Goal: Task Accomplishment & Management: Manage account settings

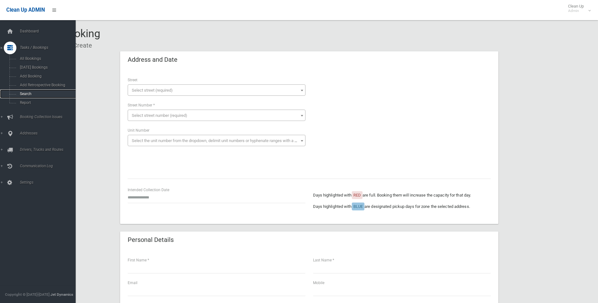
click at [24, 93] on span "Search" at bounding box center [46, 94] width 57 height 4
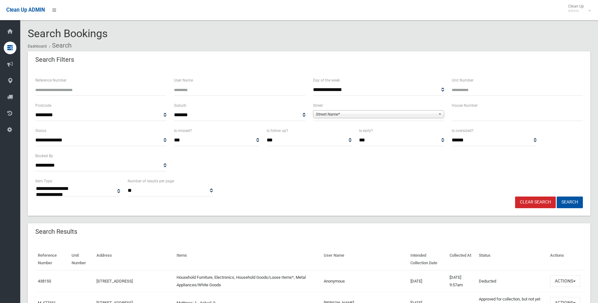
select select
click at [457, 116] on input "text" at bounding box center [517, 115] width 131 height 12
type input "**"
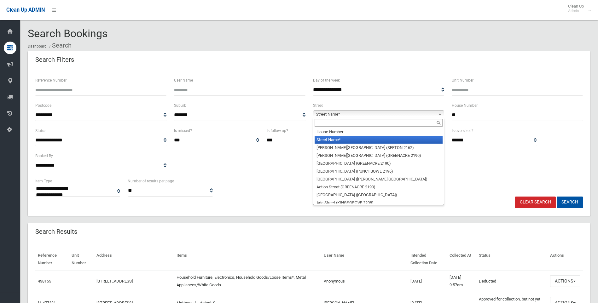
click at [369, 113] on span "Street Name*" at bounding box center [376, 115] width 120 height 8
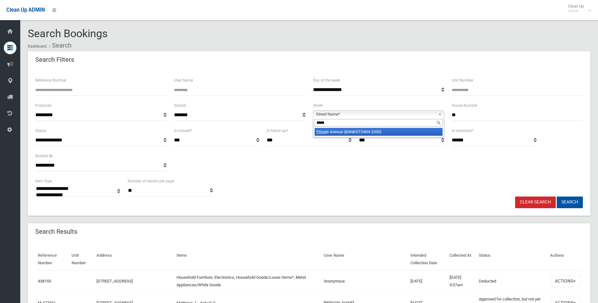
type input "*****"
click at [365, 133] on li "Pring le Avenue (BANKSTOWN 2200)" at bounding box center [379, 132] width 128 height 8
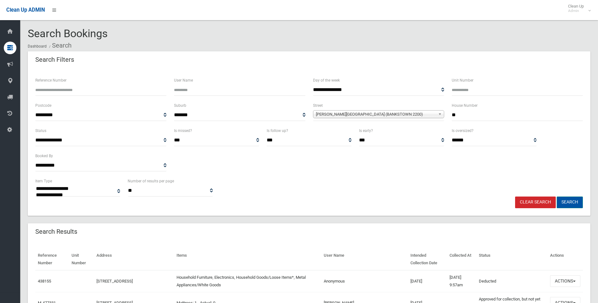
click at [566, 202] on button "Search" at bounding box center [570, 203] width 26 height 12
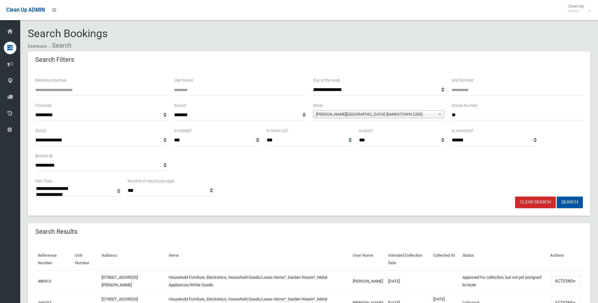
select select
click at [563, 282] on button "Actions" at bounding box center [565, 282] width 30 height 12
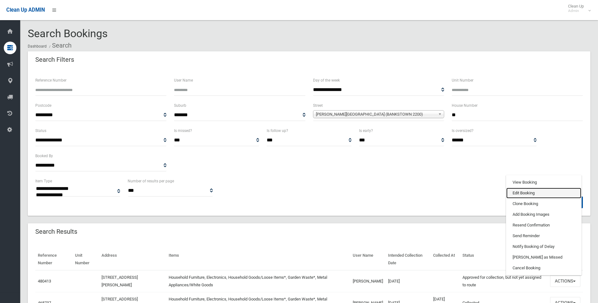
click at [525, 192] on link "Edit Booking" at bounding box center [543, 193] width 75 height 11
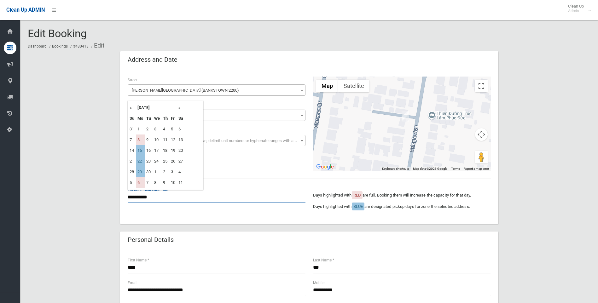
click at [149, 197] on input "**********" at bounding box center [217, 198] width 178 height 12
click at [140, 161] on td "22" at bounding box center [140, 161] width 9 height 11
type input "**********"
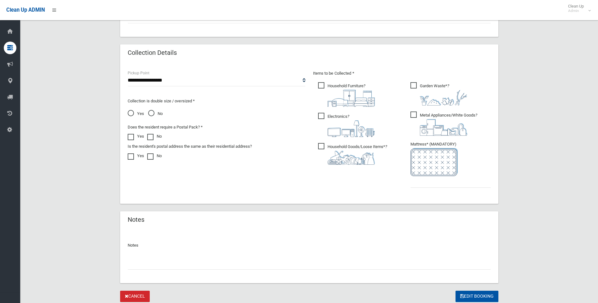
scroll to position [318, 0]
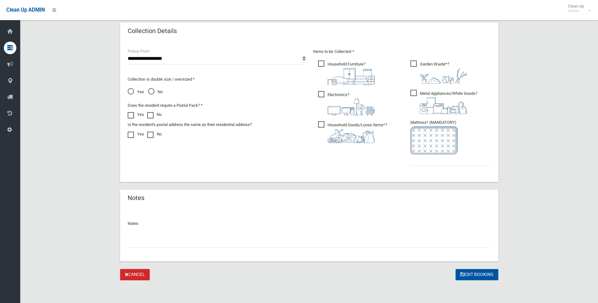
click at [473, 270] on button "Edit Booking" at bounding box center [477, 275] width 43 height 12
type input "*"
click at [479, 274] on button "Edit Booking" at bounding box center [477, 275] width 43 height 12
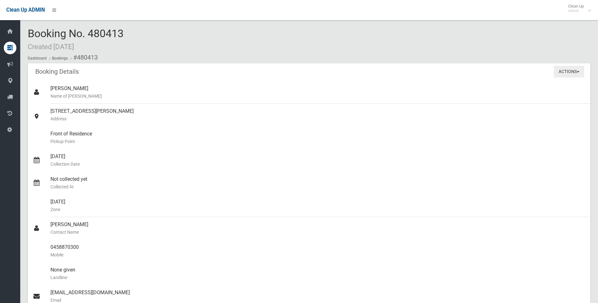
click at [565, 70] on button "Actions" at bounding box center [569, 72] width 30 height 12
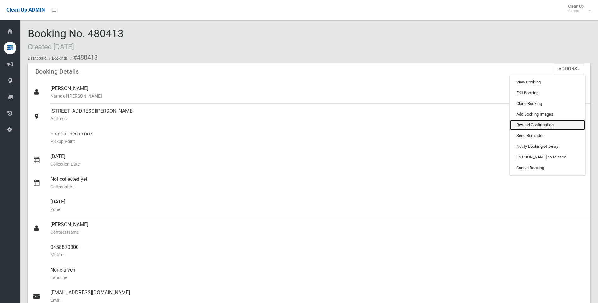
click at [532, 122] on link "Resend Confirmation" at bounding box center [547, 125] width 75 height 11
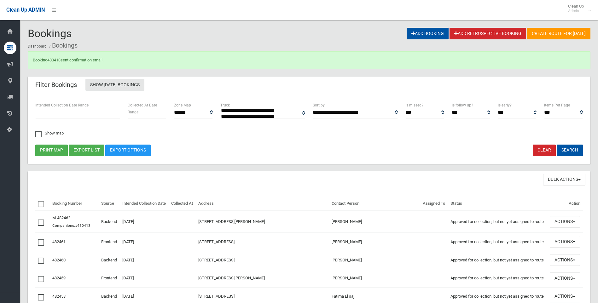
select select
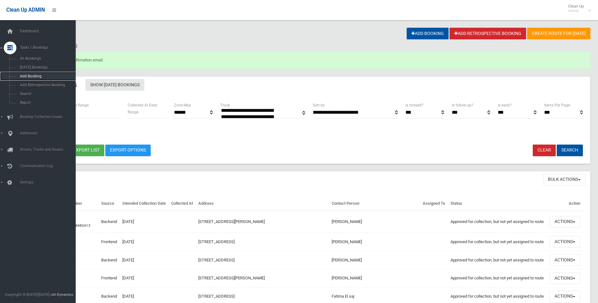
click at [31, 76] on span "Add Booking" at bounding box center [46, 76] width 57 height 4
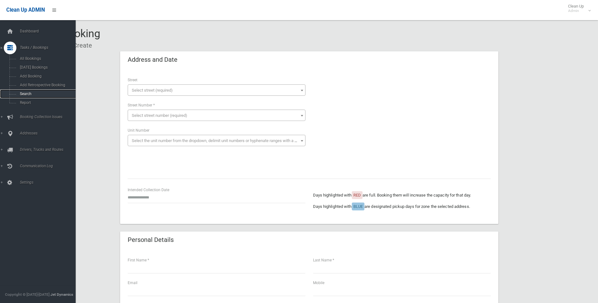
click at [22, 94] on span "Search" at bounding box center [46, 94] width 57 height 4
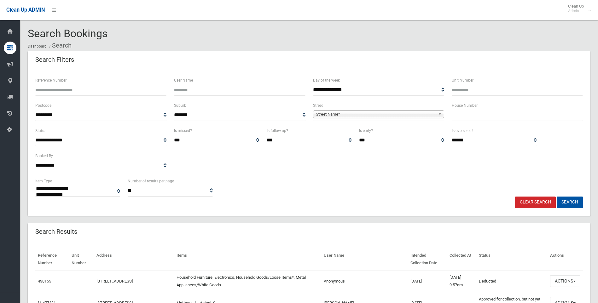
select select
click at [483, 116] on input "text" at bounding box center [517, 115] width 131 height 12
type input "**"
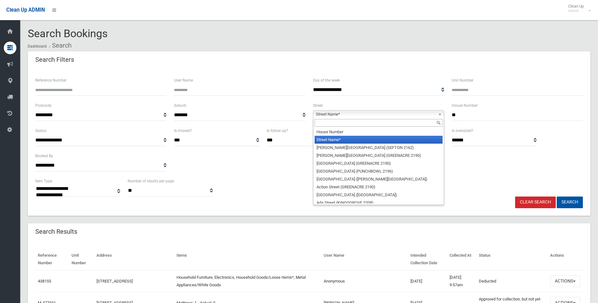
click at [340, 112] on span "Street Name*" at bounding box center [376, 115] width 120 height 8
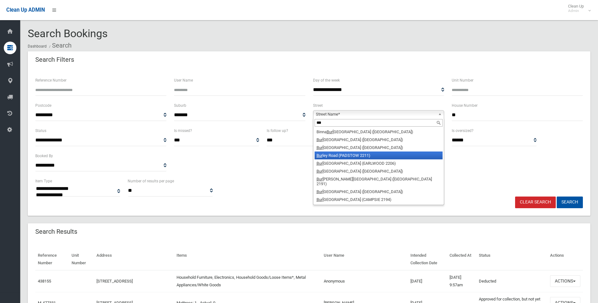
type input "***"
click at [331, 155] on li "Bur ley Road (PADSTOW 2211)" at bounding box center [379, 156] width 128 height 8
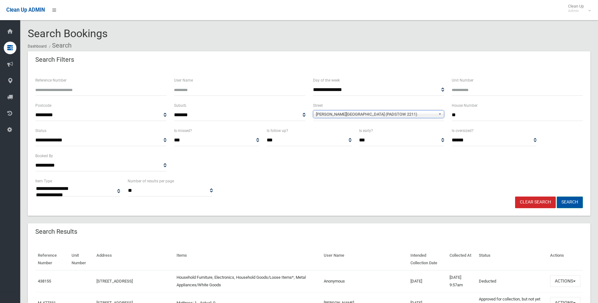
click at [568, 204] on button "Search" at bounding box center [570, 203] width 26 height 12
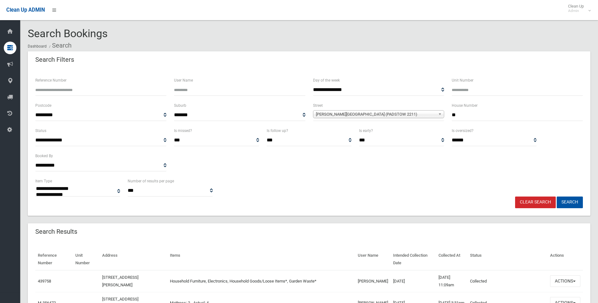
select select
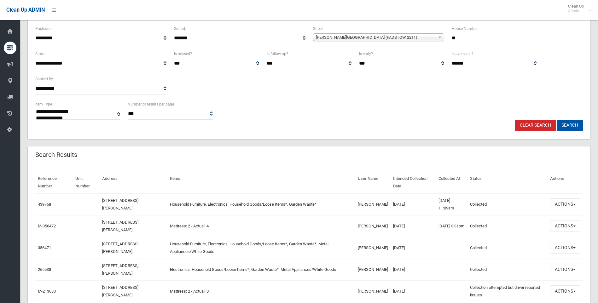
scroll to position [78, 0]
click at [564, 206] on button "Actions" at bounding box center [565, 204] width 30 height 12
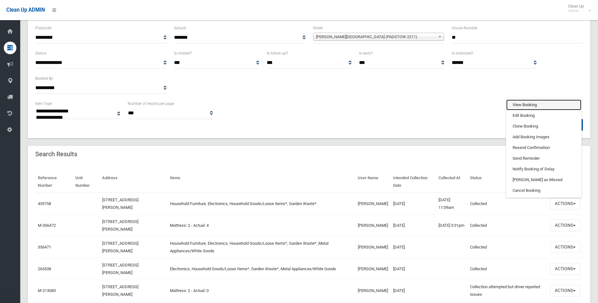
click at [521, 102] on link "View Booking" at bounding box center [543, 105] width 75 height 11
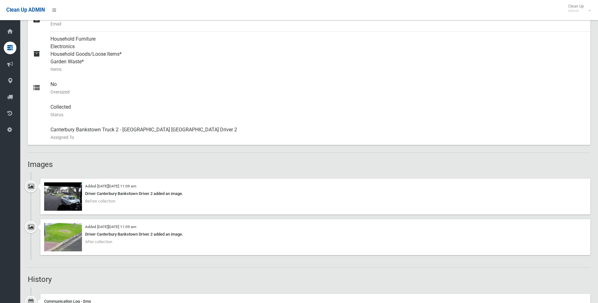
scroll to position [270, 0]
click at [59, 92] on small "Oversized" at bounding box center [317, 91] width 535 height 8
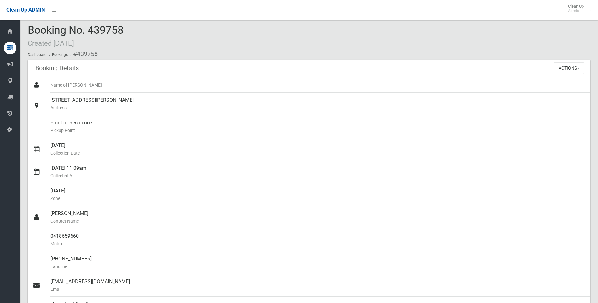
scroll to position [0, 0]
